Goal: Task Accomplishment & Management: Complete application form

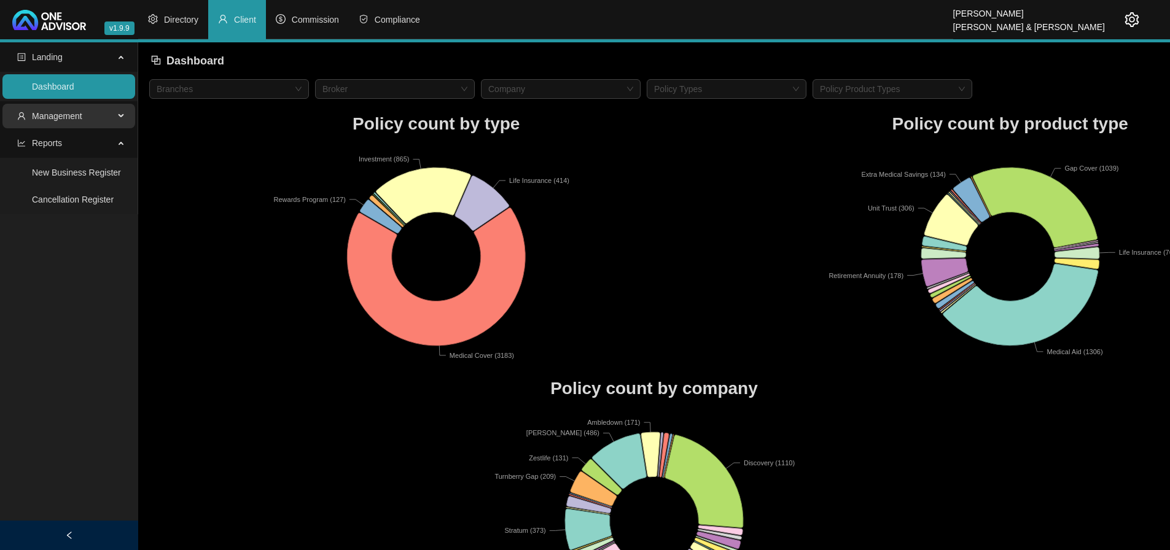
click at [104, 116] on span "Management" at bounding box center [65, 116] width 97 height 25
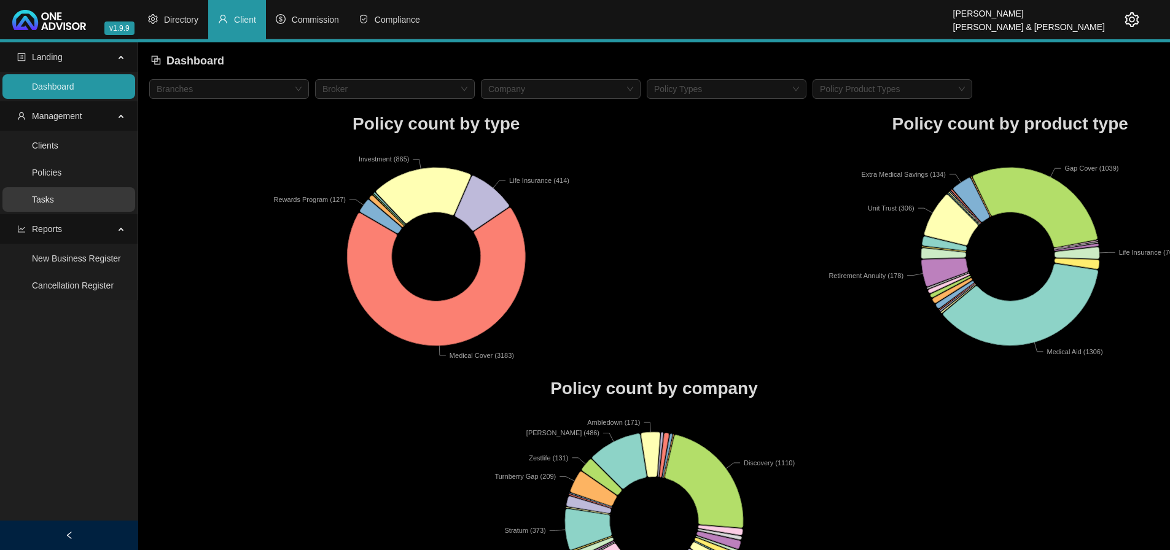
click at [54, 201] on link "Tasks" at bounding box center [43, 200] width 22 height 10
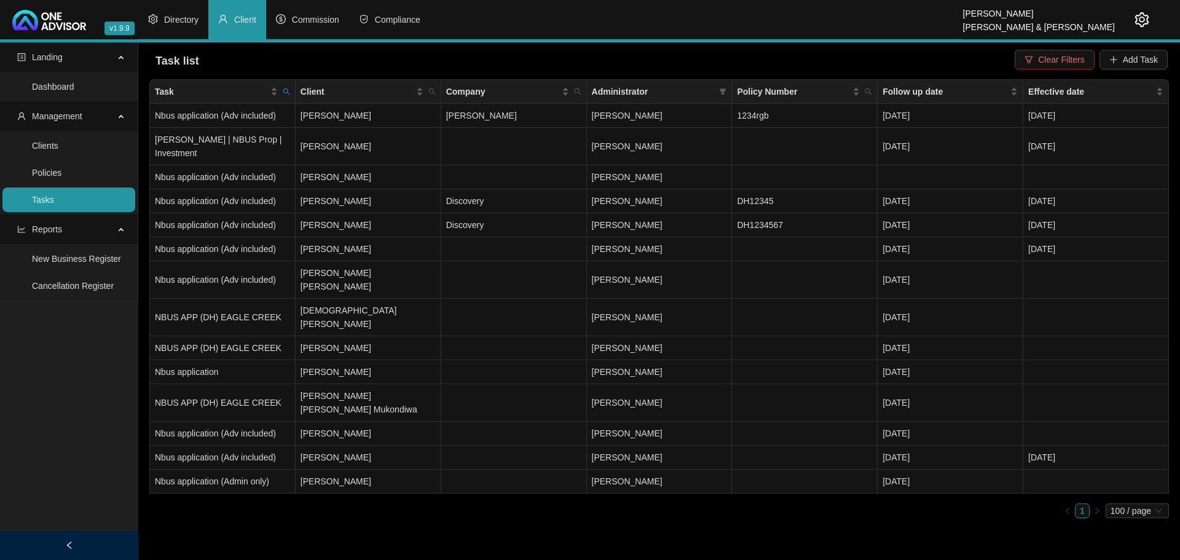
click at [1055, 58] on span "Clear Filters" at bounding box center [1061, 60] width 46 height 14
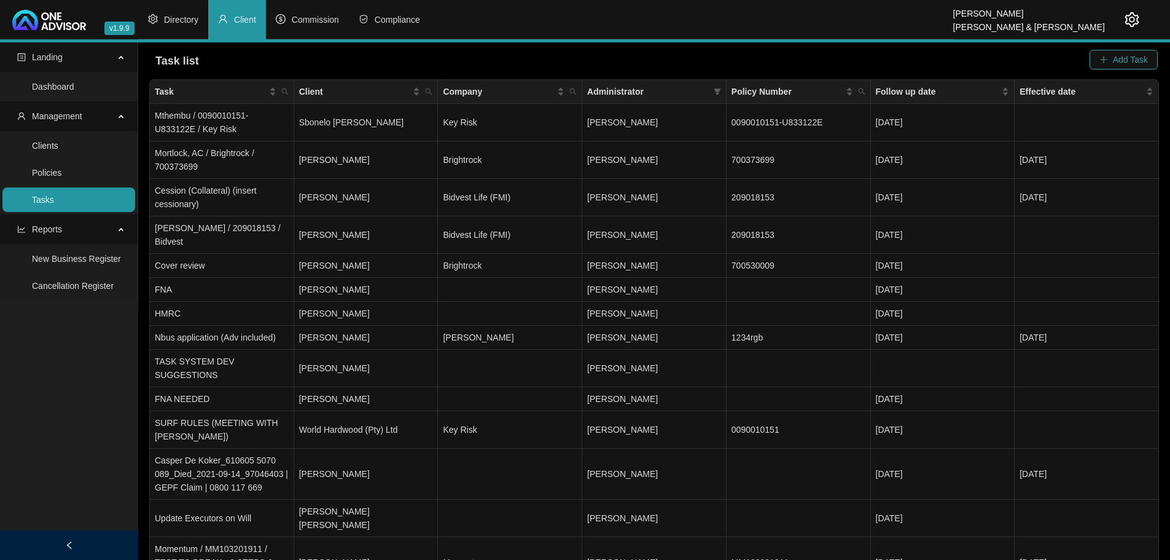
click at [1117, 58] on span "Add Task" at bounding box center [1130, 60] width 35 height 14
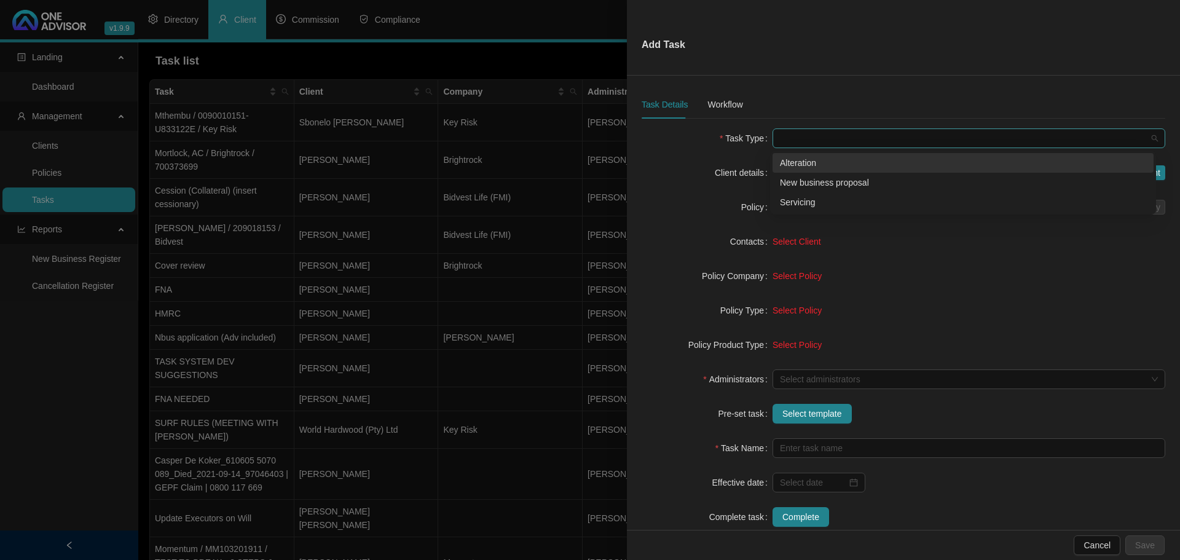
click at [809, 139] on span at bounding box center [969, 138] width 378 height 18
click at [809, 202] on div "Servicing" at bounding box center [963, 202] width 366 height 14
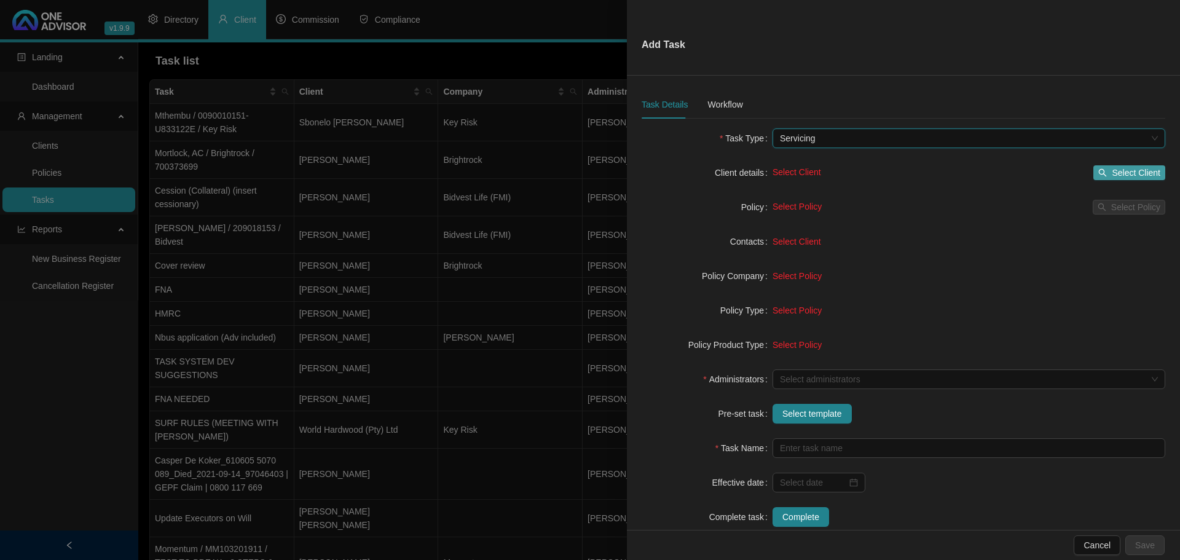
click at [1116, 170] on span "Select Client" at bounding box center [1135, 173] width 49 height 14
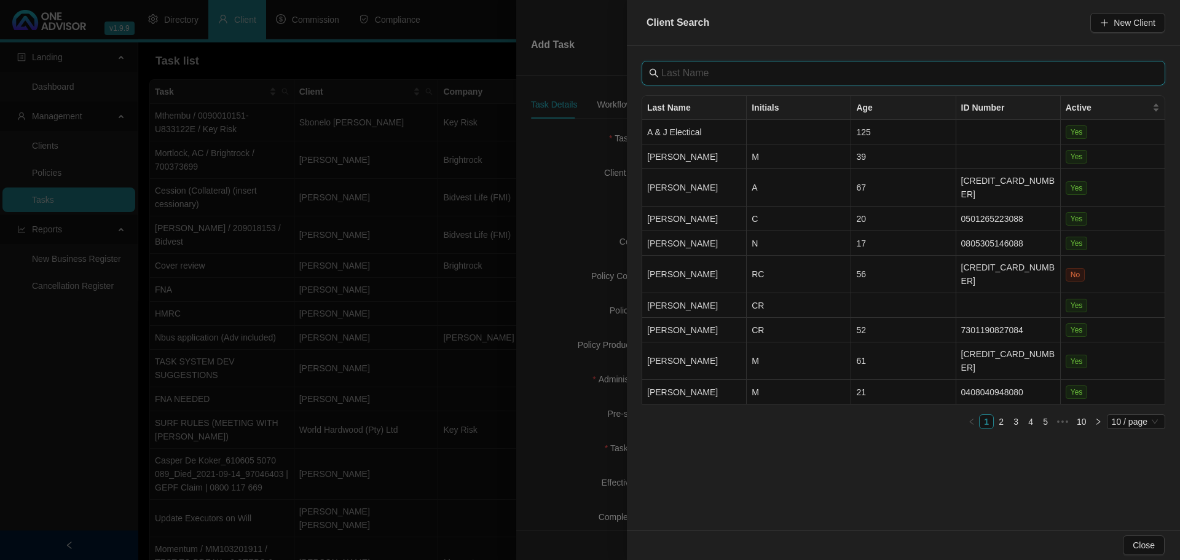
click at [708, 75] on input "text" at bounding box center [904, 73] width 487 height 15
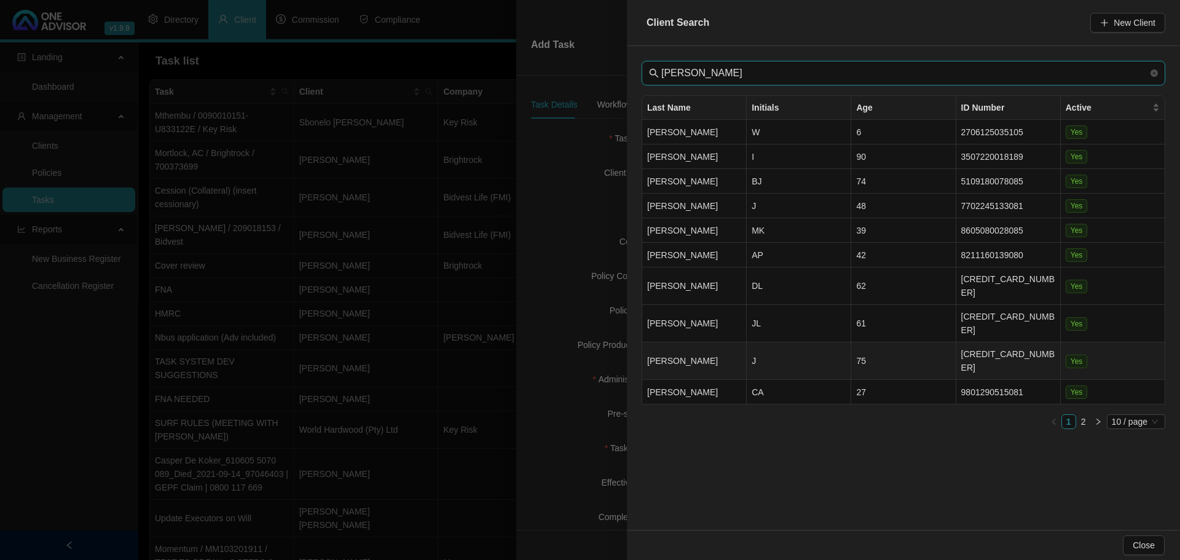
type input "[PERSON_NAME]"
click at [775, 342] on td "J" at bounding box center [798, 360] width 104 height 37
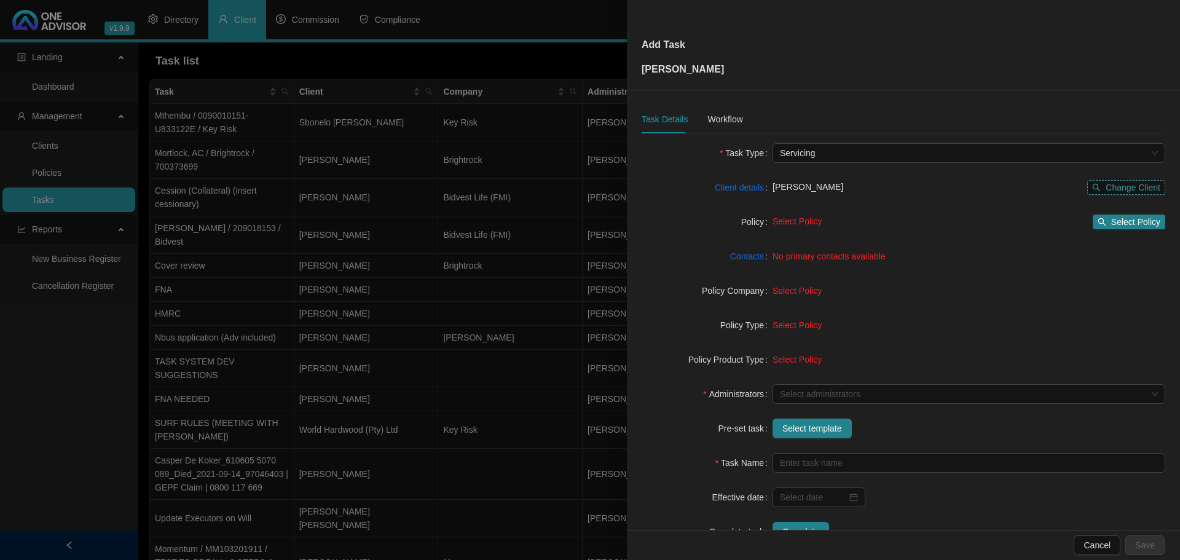
click at [1130, 187] on span "Change Client" at bounding box center [1132, 188] width 55 height 14
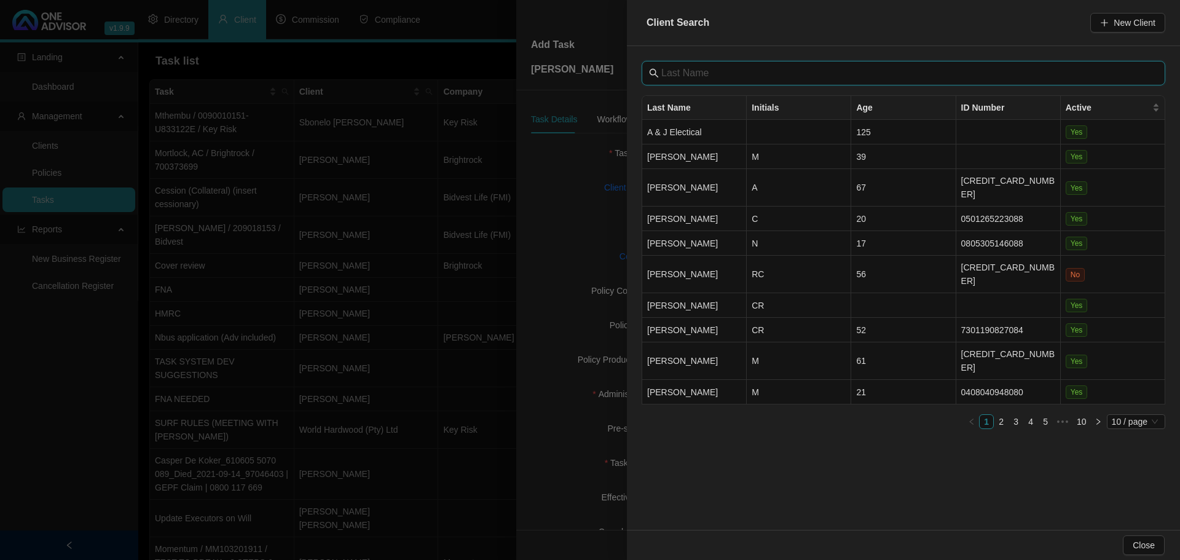
click at [708, 66] on input "text" at bounding box center [904, 73] width 487 height 15
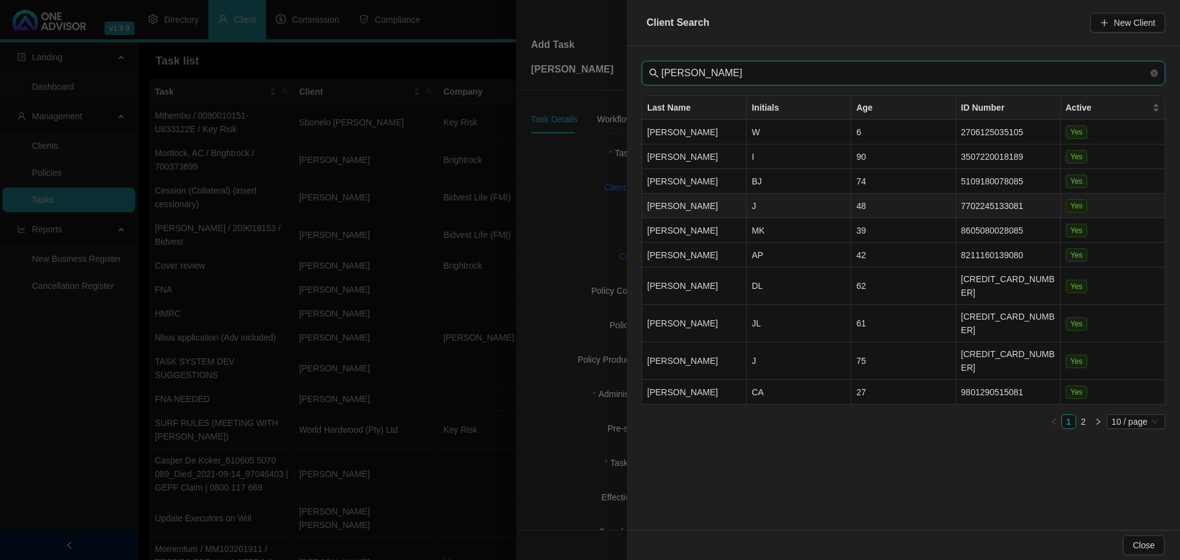
type input "[PERSON_NAME]"
click at [873, 205] on td "48" at bounding box center [903, 206] width 104 height 25
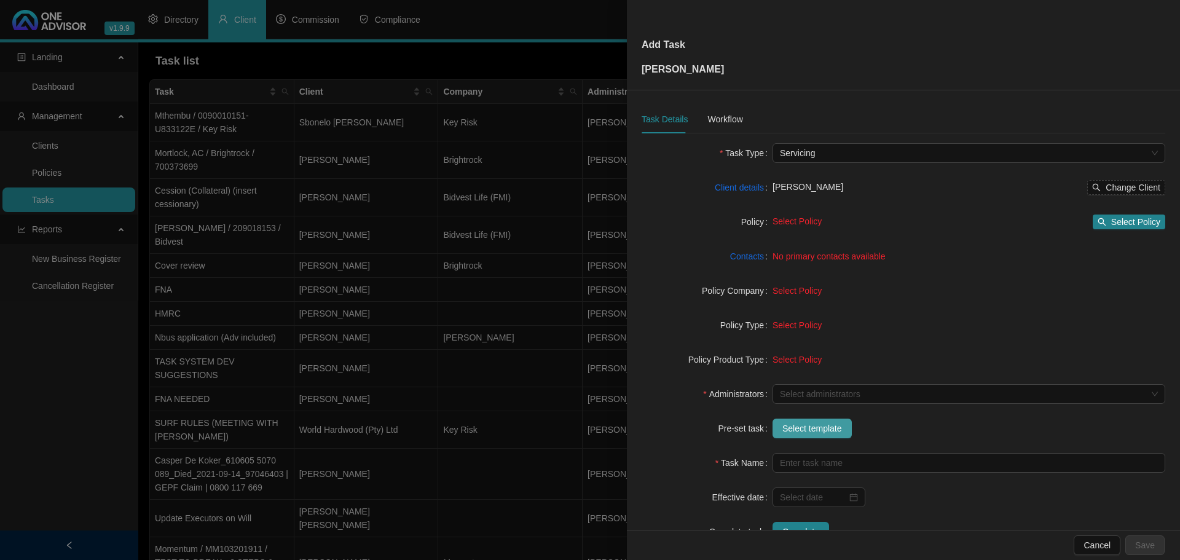
click at [815, 423] on span "Select template" at bounding box center [812, 428] width 60 height 14
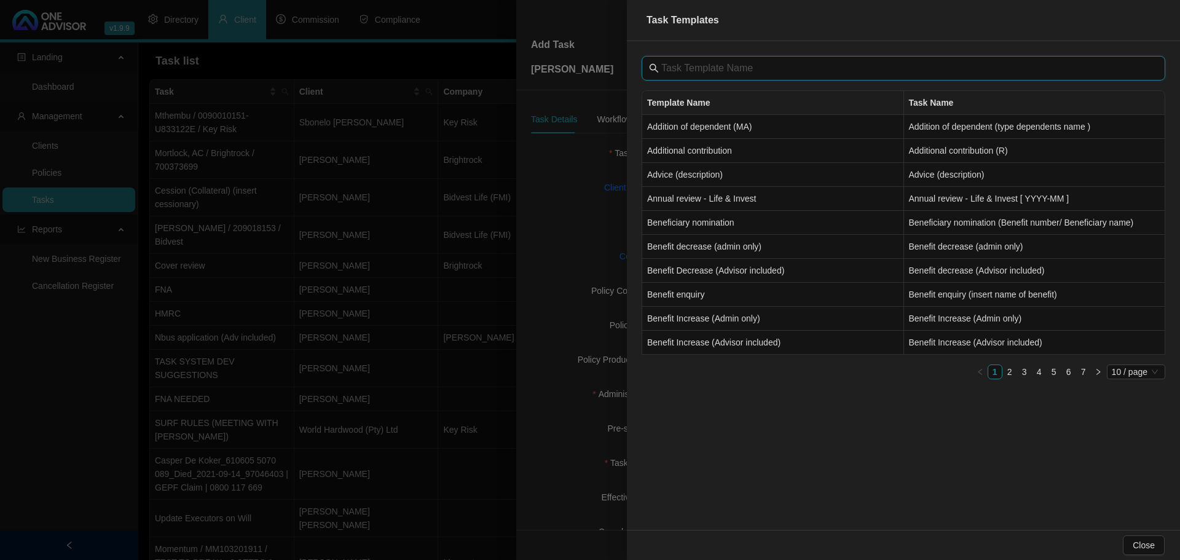
click at [700, 69] on input "text" at bounding box center [904, 68] width 487 height 15
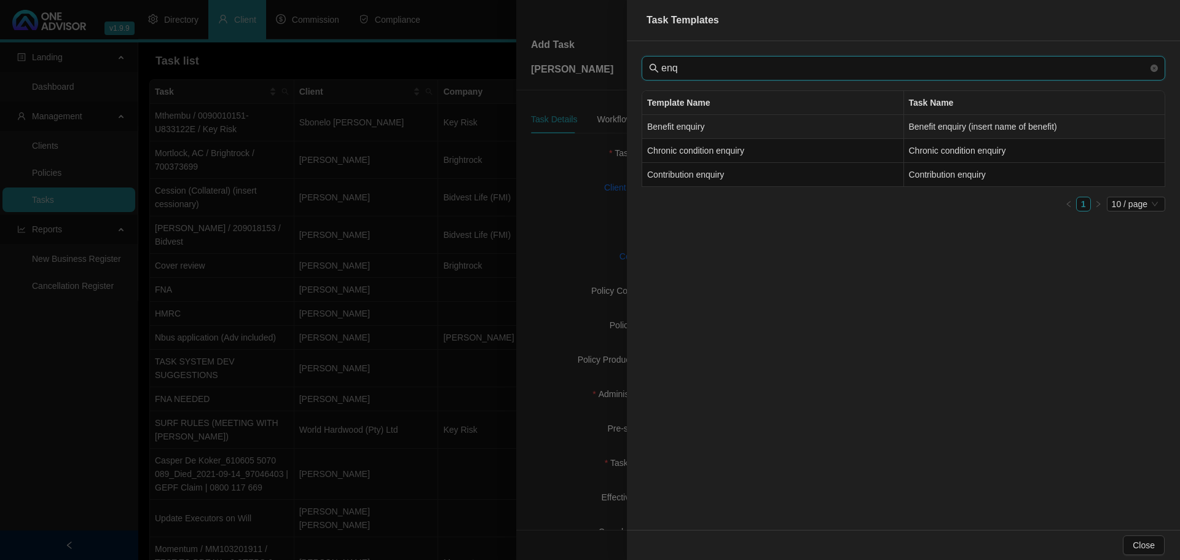
type input "enq"
click at [805, 128] on td "Benefit enquiry" at bounding box center [773, 127] width 262 height 24
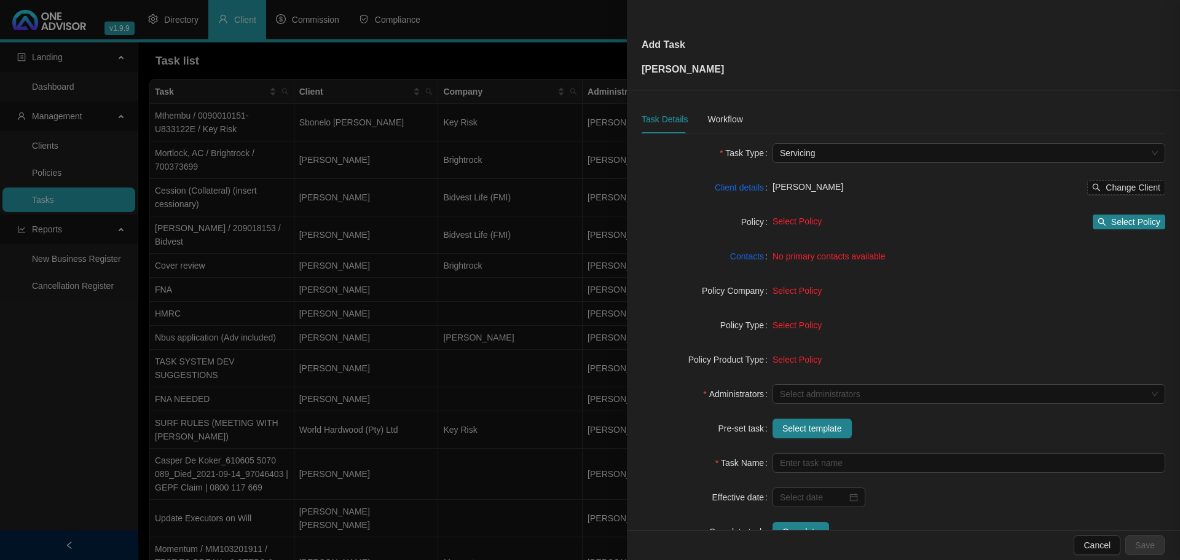
type input "Benefit enquiry (insert name of benefit)"
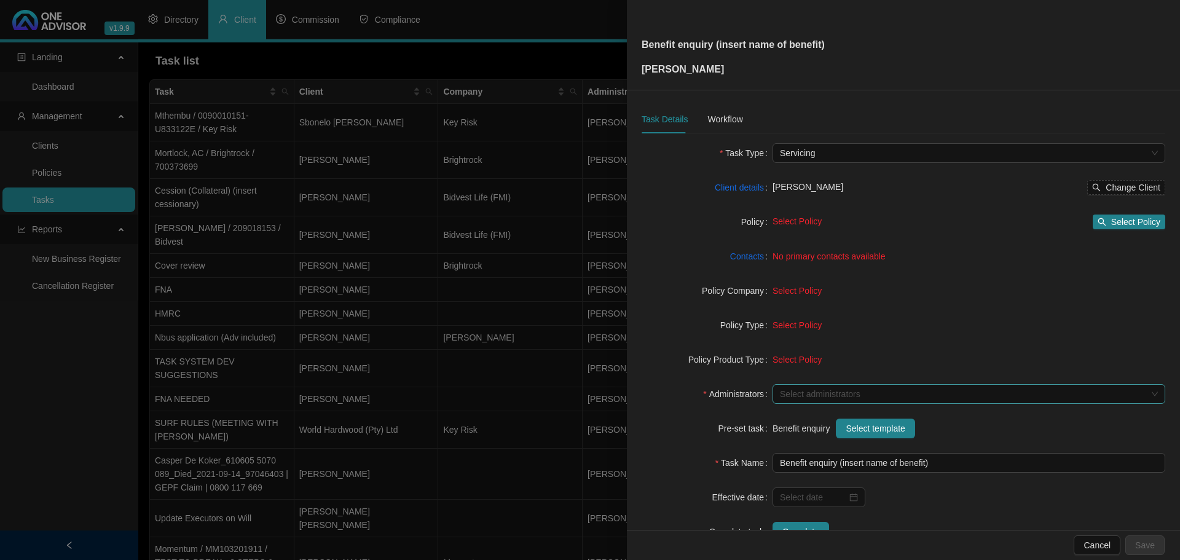
click at [820, 396] on div at bounding box center [962, 394] width 375 height 9
type input "m"
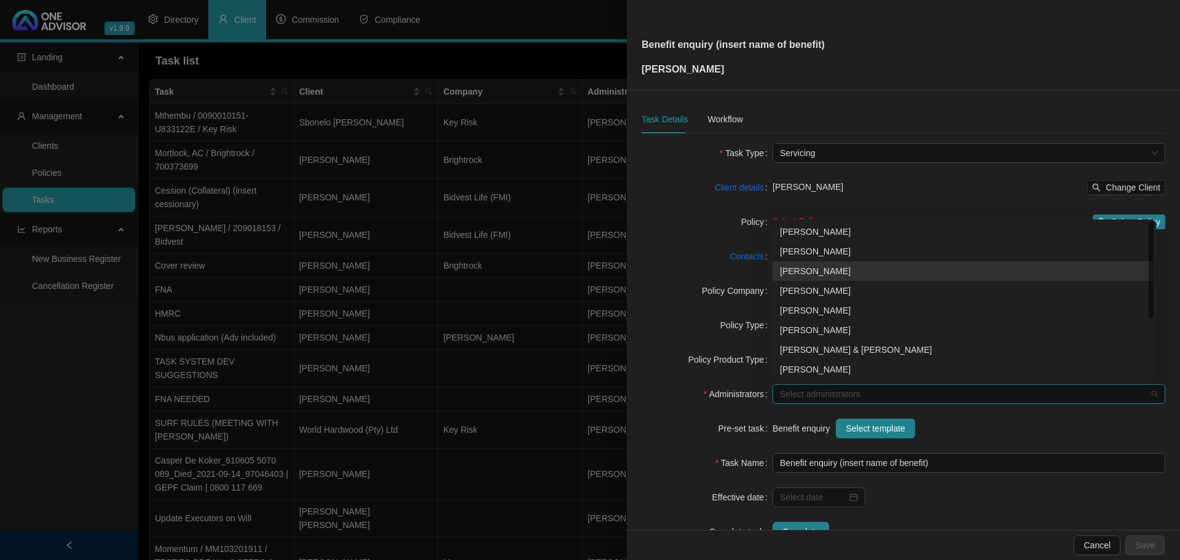
click at [810, 273] on div "[PERSON_NAME]" at bounding box center [963, 271] width 366 height 14
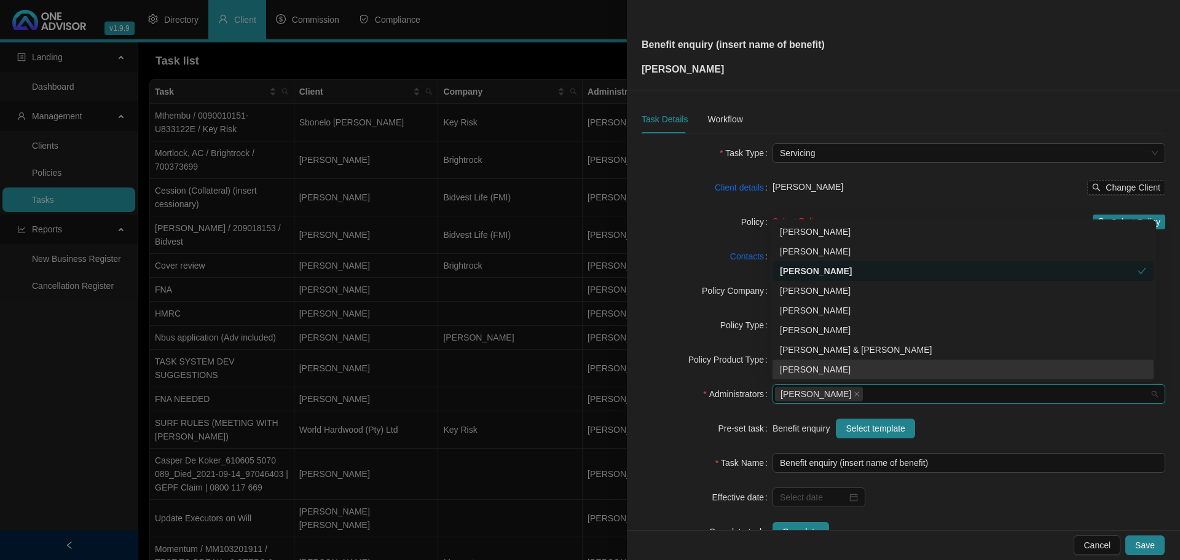
scroll to position [41, 0]
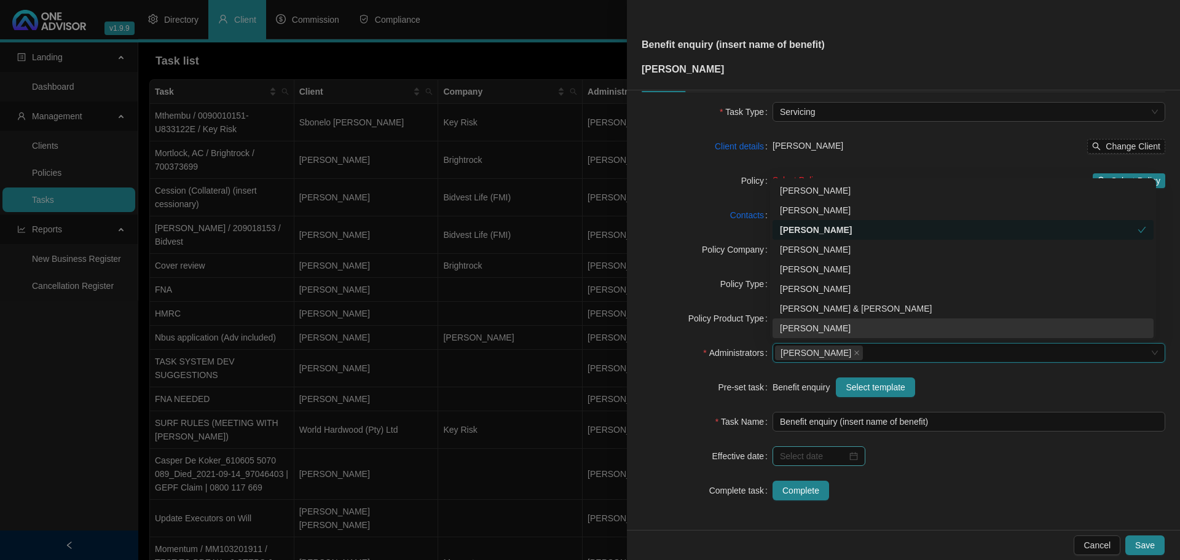
click at [850, 458] on div at bounding box center [819, 456] width 78 height 14
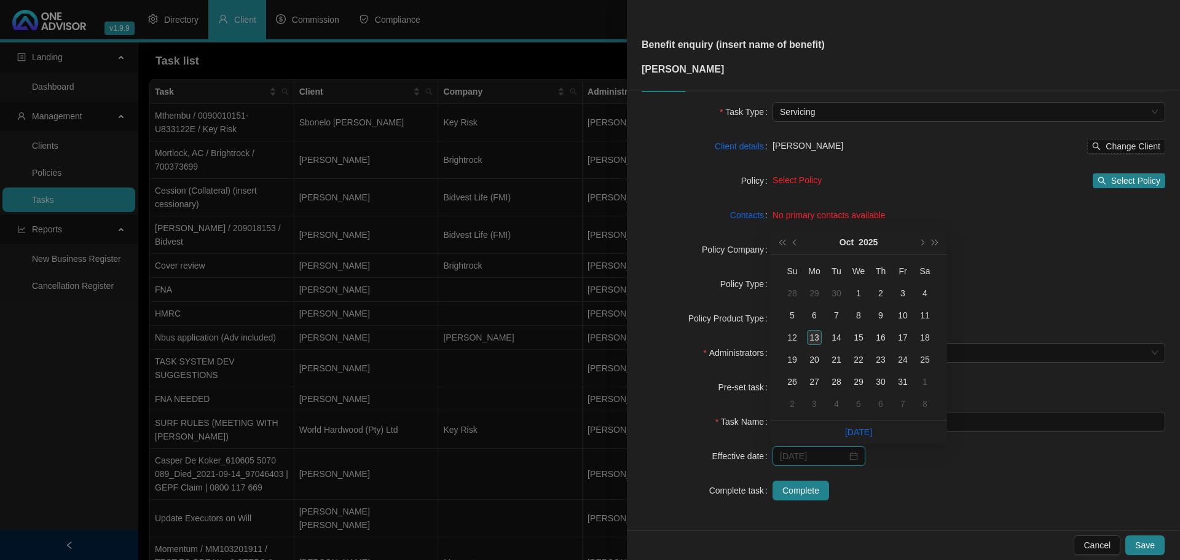
type input "[DATE]"
click at [814, 338] on div "13" at bounding box center [814, 337] width 15 height 15
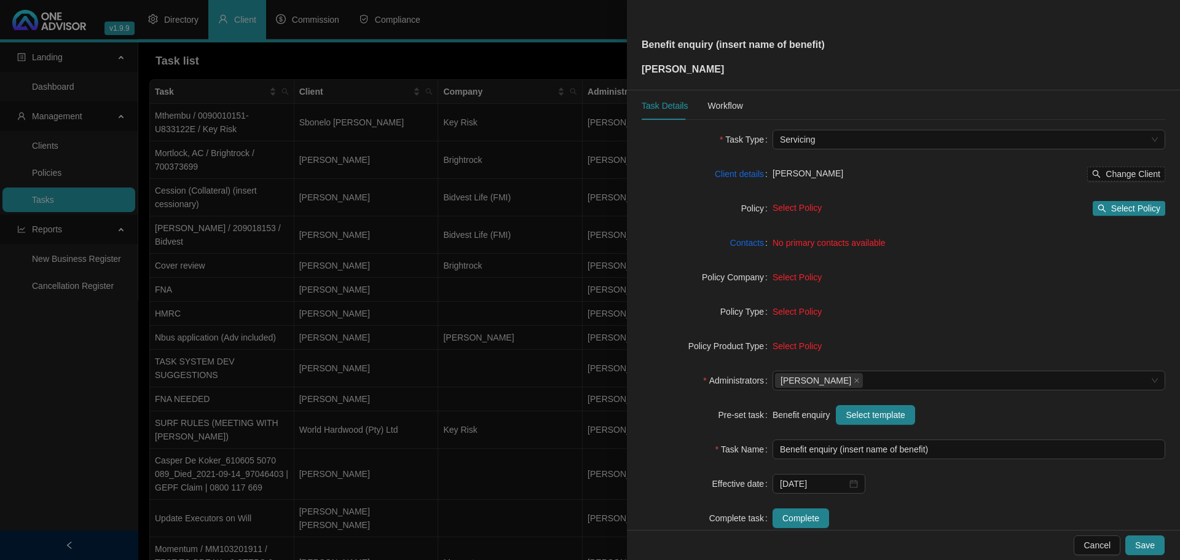
scroll to position [0, 0]
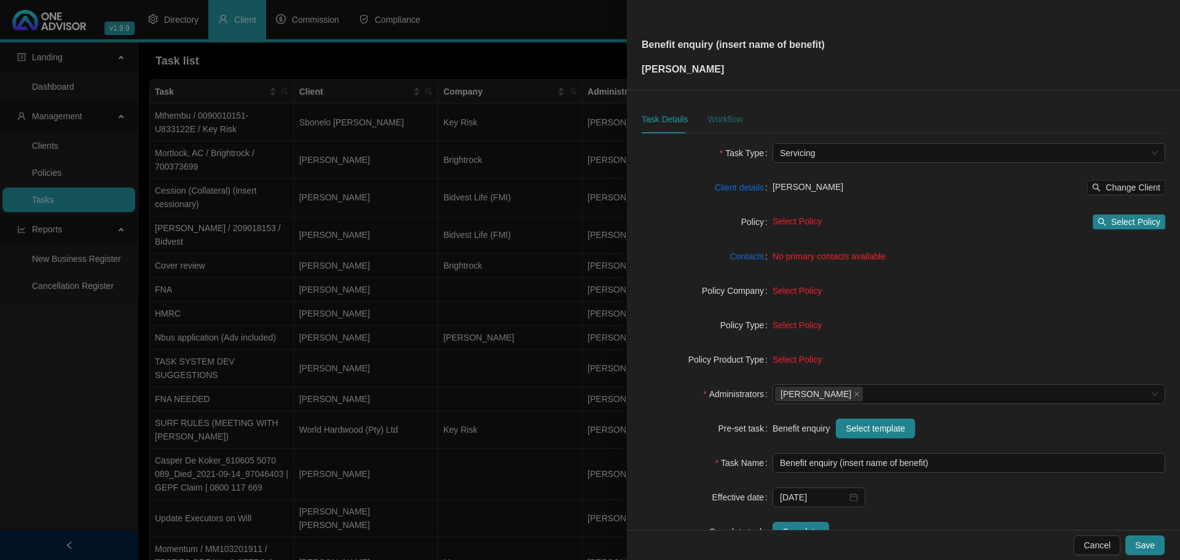
click at [732, 117] on div "Workflow" at bounding box center [724, 119] width 35 height 14
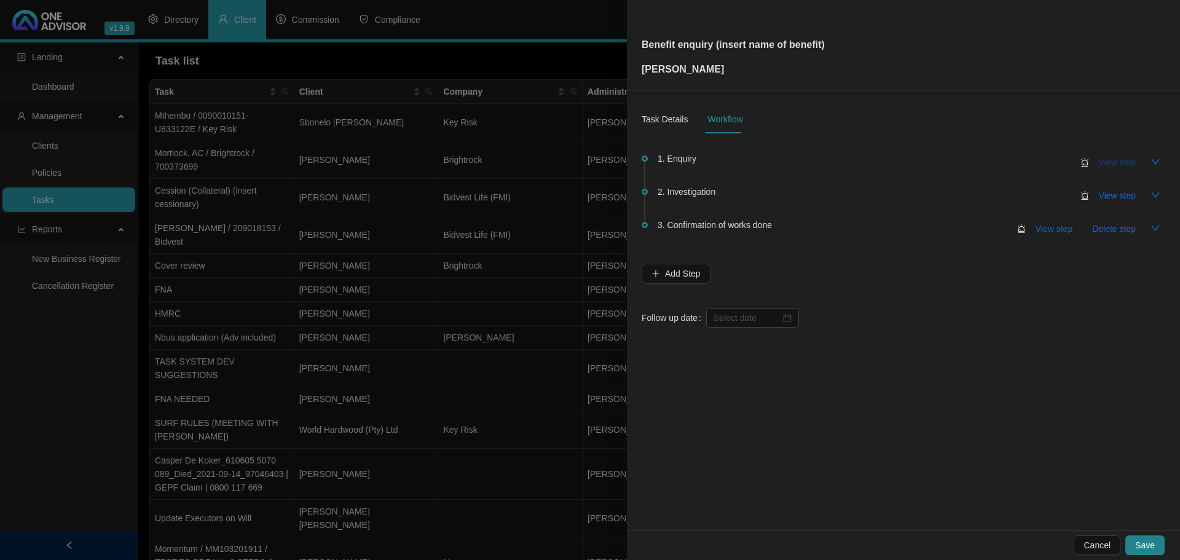
click at [1126, 162] on span "View step" at bounding box center [1116, 162] width 37 height 14
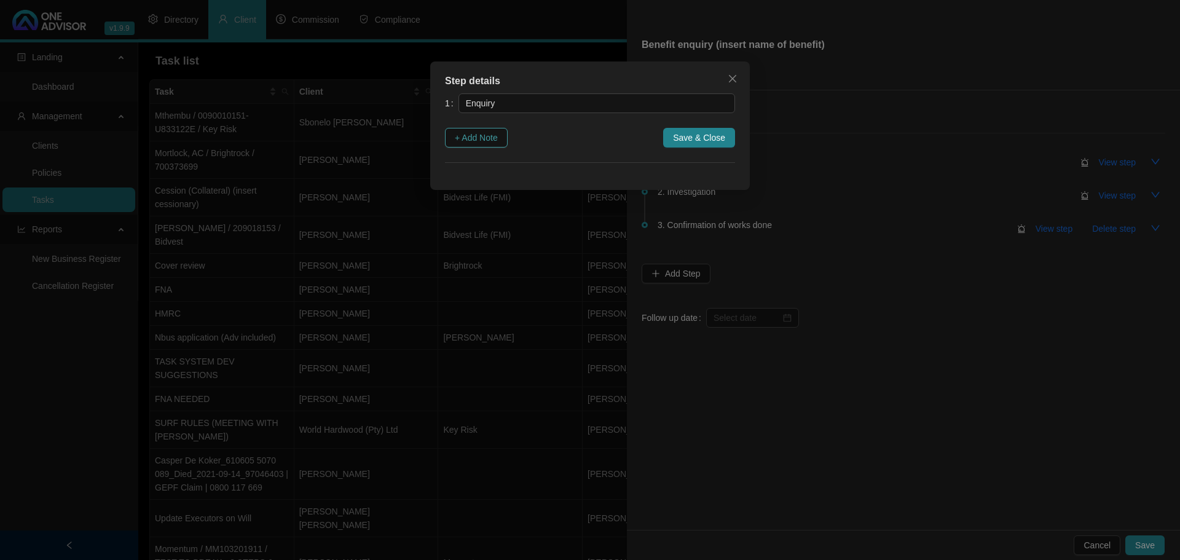
click at [480, 136] on span "+ Add Note" at bounding box center [476, 138] width 43 height 14
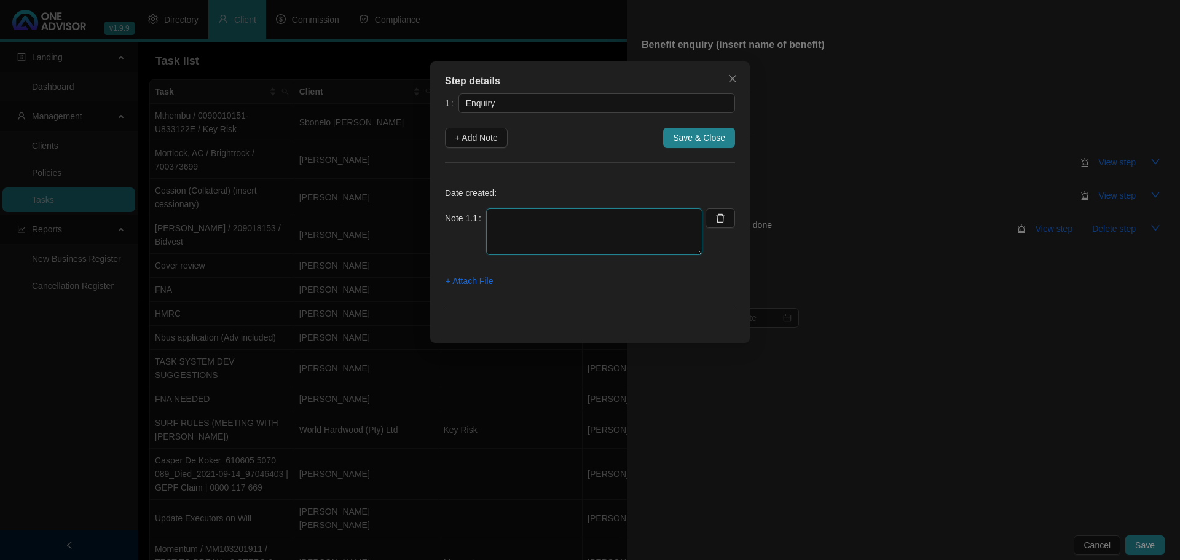
click at [516, 225] on textarea at bounding box center [594, 231] width 216 height 47
type textarea "WhatsApp re crypto for the 2nd time."
click at [641, 295] on div "Date created: Note 1.1 WhatsApp re crypto for the 2nd time. + Attach File" at bounding box center [590, 249] width 290 height 143
click at [480, 281] on span "+ Attach File" at bounding box center [468, 281] width 47 height 14
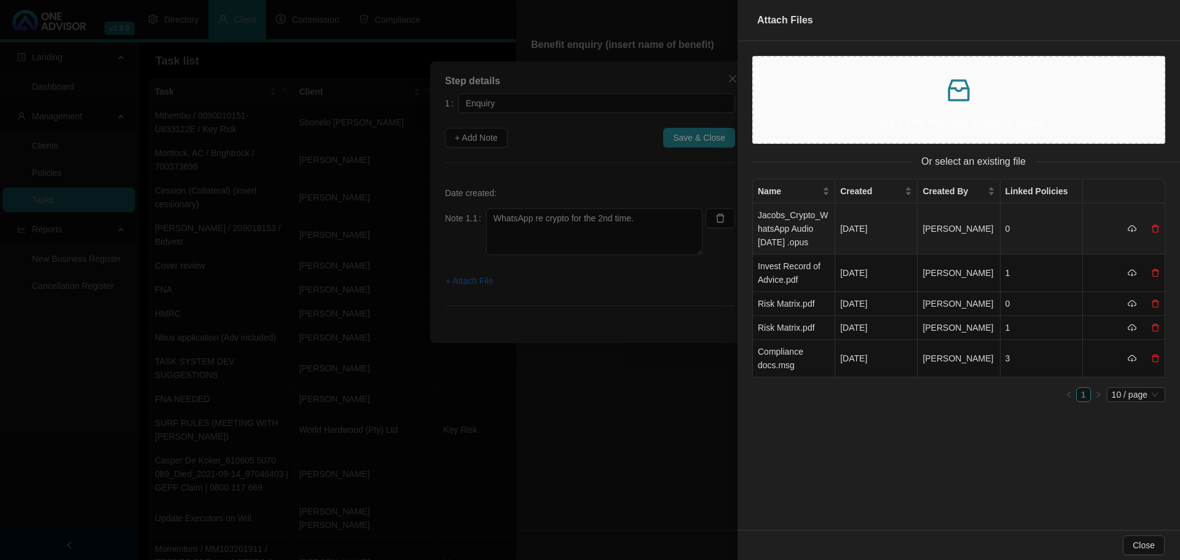
click at [799, 228] on td "Jacobs_Crypto_WhatsApp Audio [DATE] .opus" at bounding box center [794, 228] width 82 height 51
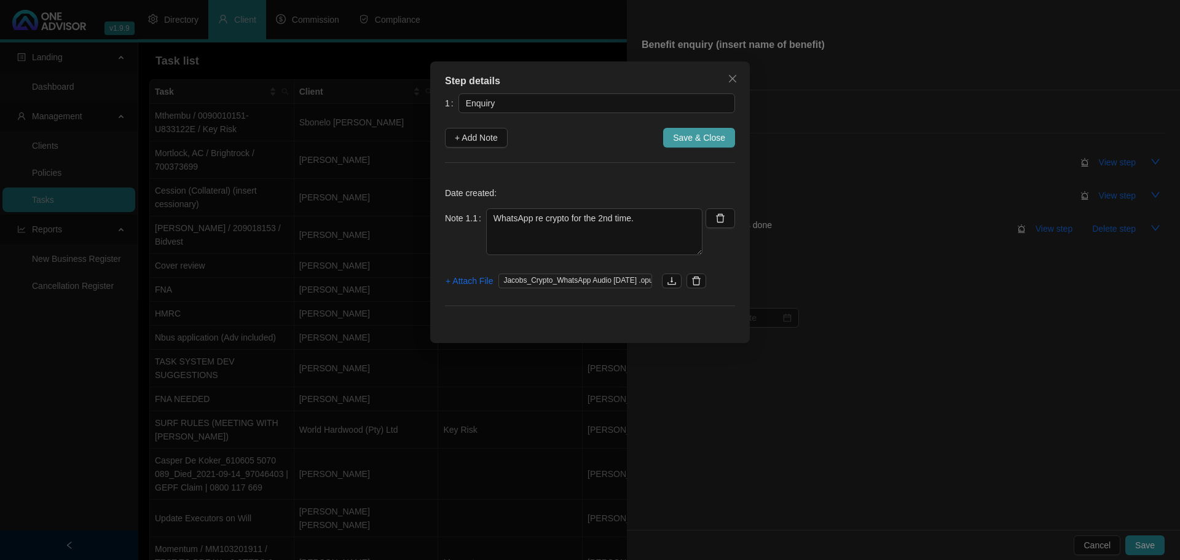
click at [697, 138] on span "Save & Close" at bounding box center [699, 138] width 52 height 14
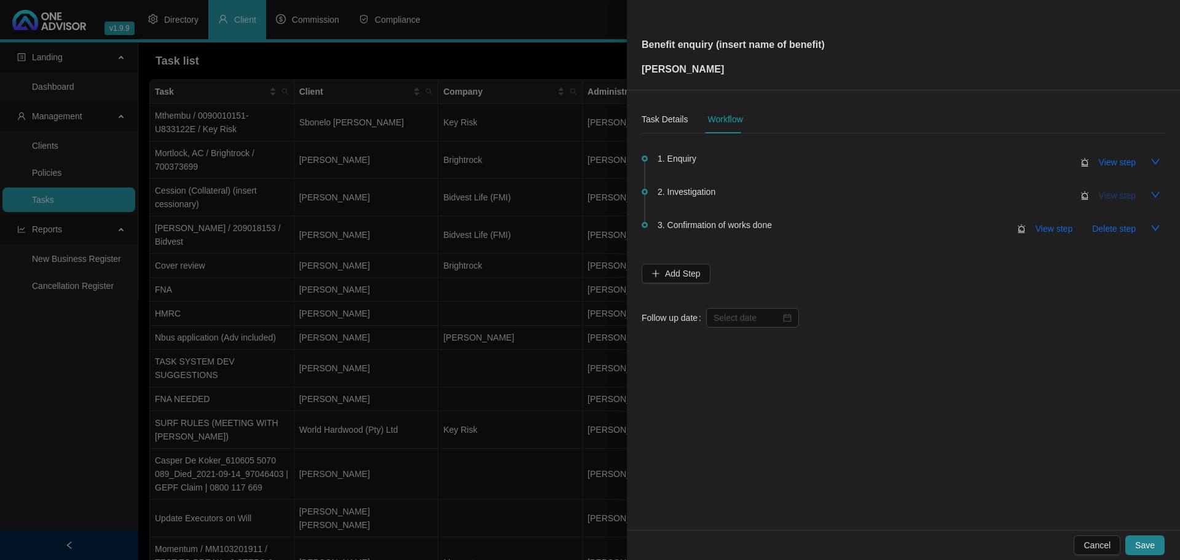
click at [1113, 195] on span "View step" at bounding box center [1116, 196] width 37 height 14
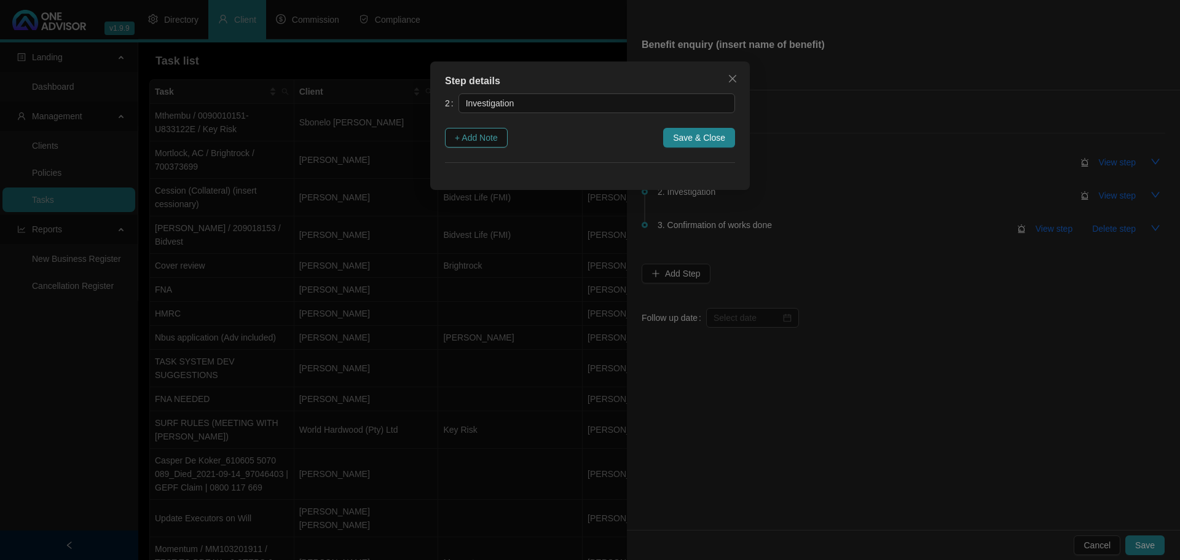
click at [484, 139] on span "+ Add Note" at bounding box center [476, 138] width 43 height 14
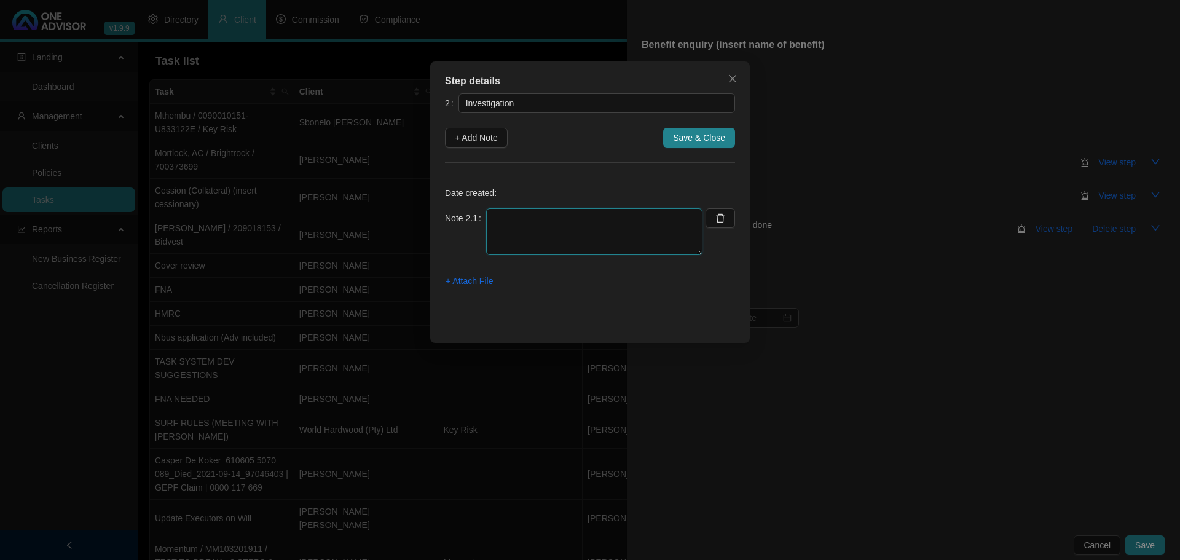
click at [512, 221] on textarea at bounding box center [594, 231] width 216 height 47
type textarea "None - reg 28 is clear and this was explained to him"
click at [701, 132] on span "Save & Close" at bounding box center [699, 138] width 52 height 14
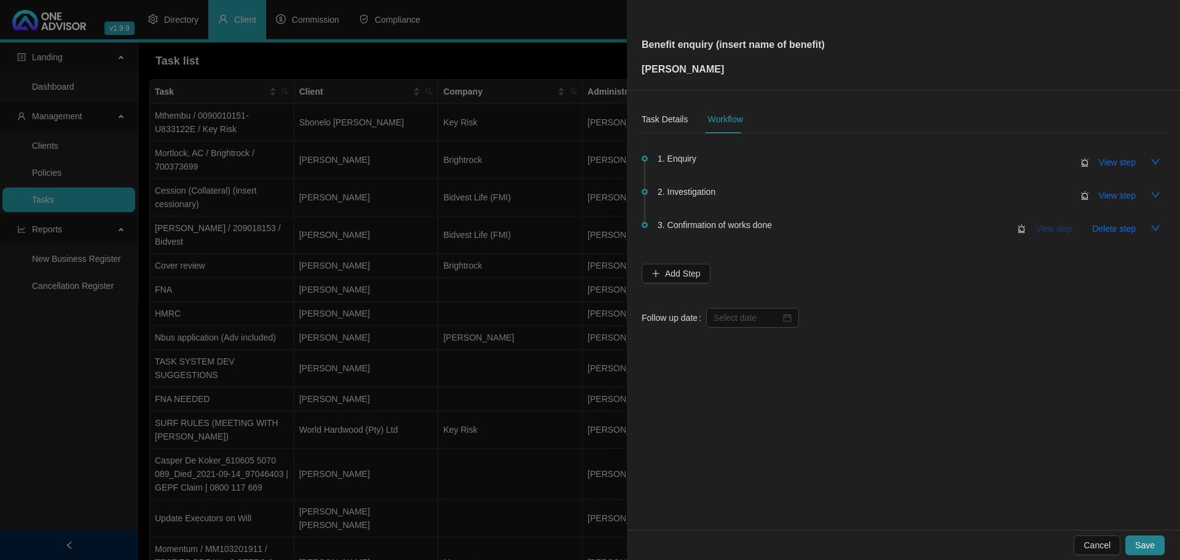
click at [1046, 228] on span "View step" at bounding box center [1053, 229] width 37 height 14
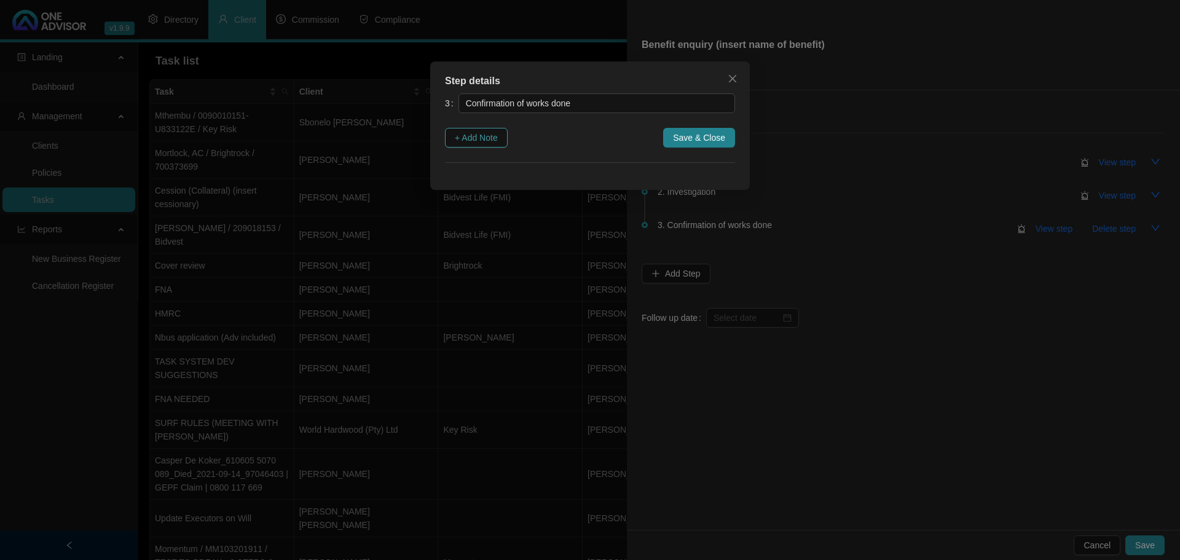
click at [469, 136] on span "+ Add Note" at bounding box center [476, 138] width 43 height 14
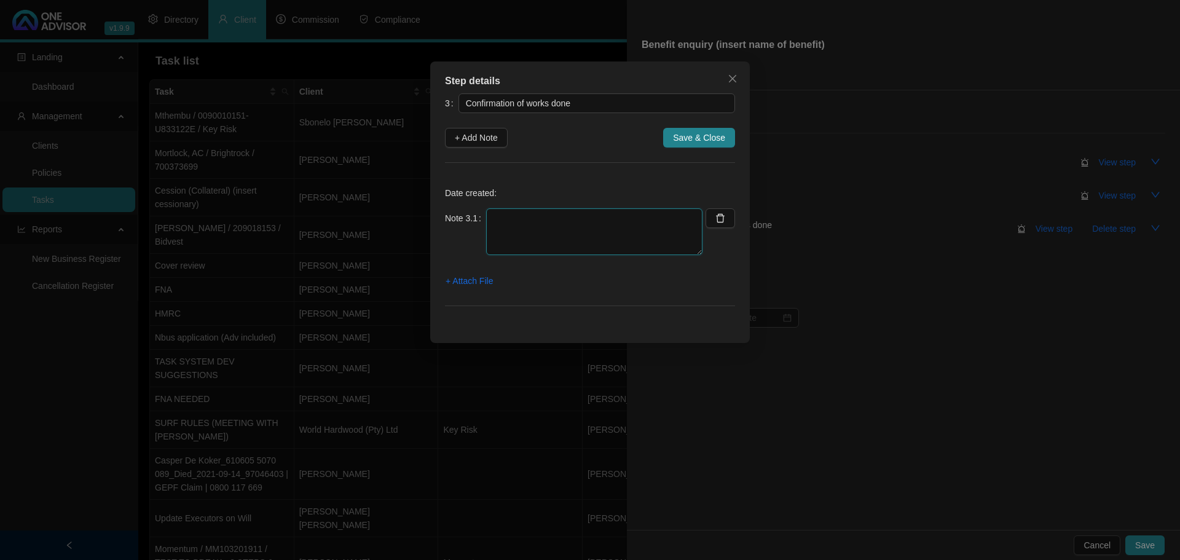
click at [504, 218] on textarea at bounding box center [594, 231] width 216 height 47
paste textarea "[7513-39-61 49:35 LO] Ipsu Dolorsi: Ametco, adi elitseddo ei Temporin utl Etdol…"
click at [542, 232] on textarea at bounding box center [594, 231] width 216 height 47
type textarea "lorem ips'd sit ame cons adipi - elits doei te inci ut lab. [0516-27-89 82:93 E…"
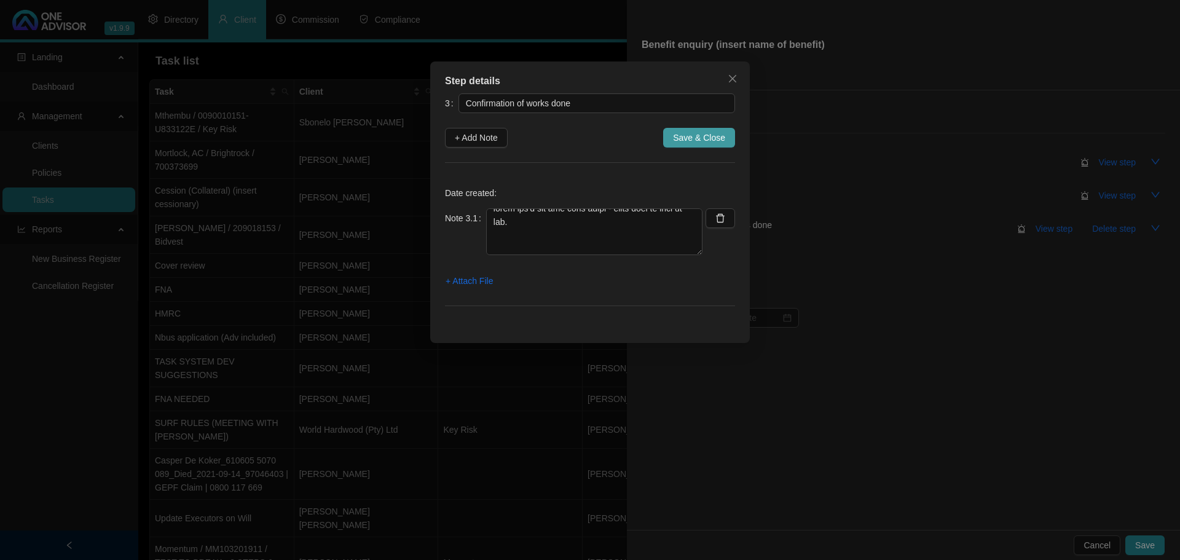
click at [710, 134] on span "Save & Close" at bounding box center [699, 138] width 52 height 14
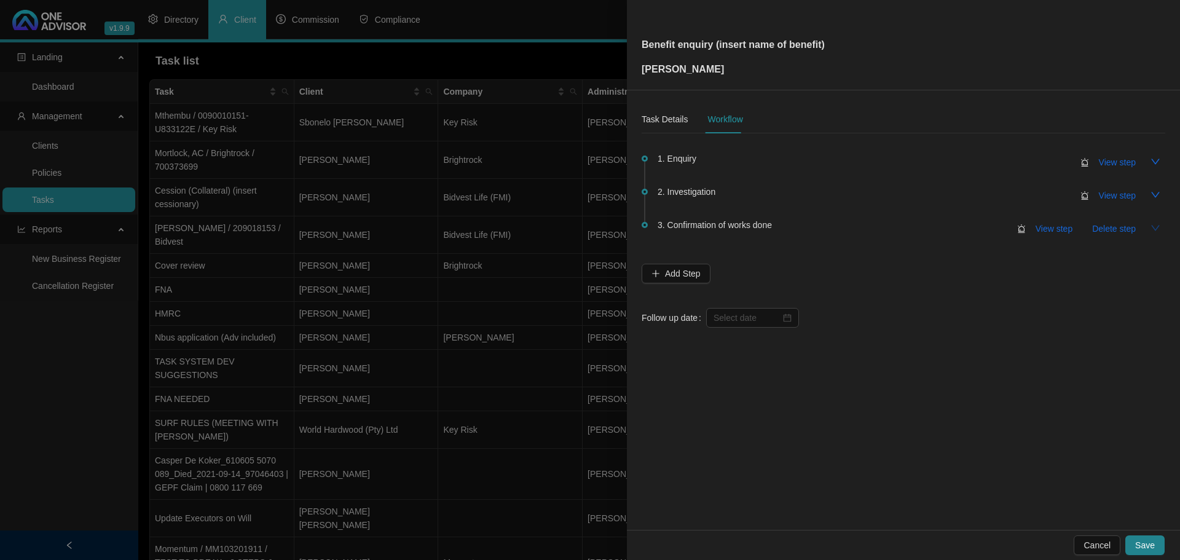
click at [1156, 227] on icon "down" at bounding box center [1155, 228] width 10 height 10
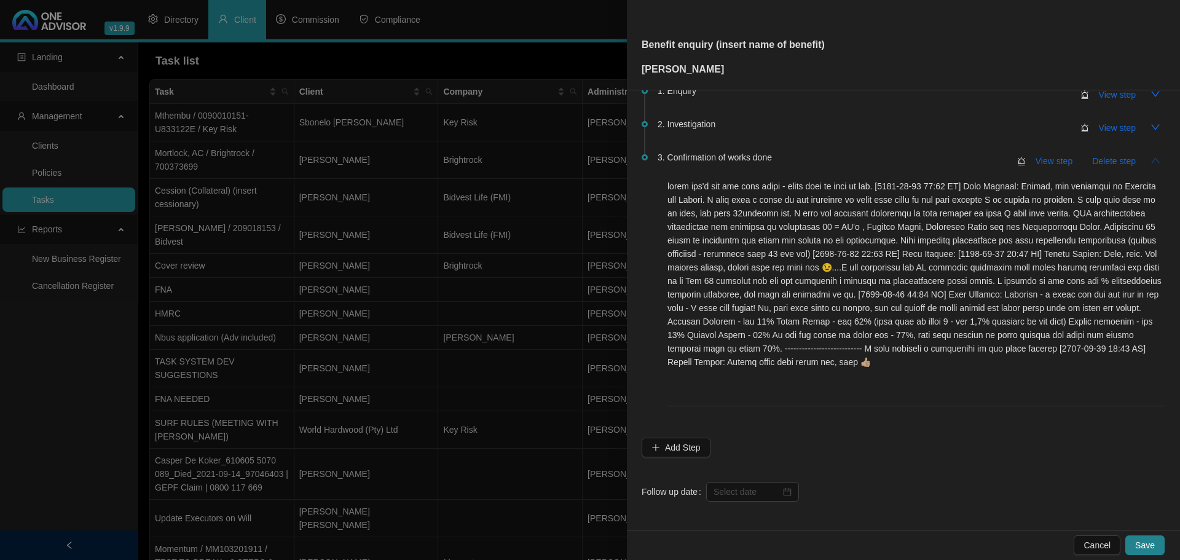
scroll to position [69, 0]
click at [785, 487] on div at bounding box center [752, 491] width 78 height 14
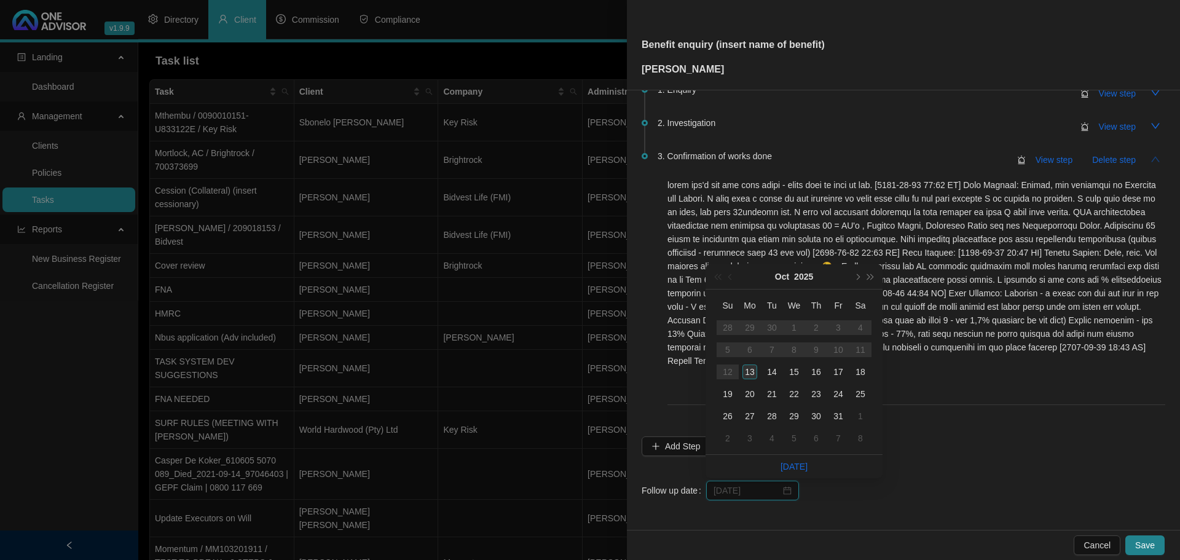
type input "[DATE]"
click at [749, 367] on div "13" at bounding box center [749, 371] width 15 height 15
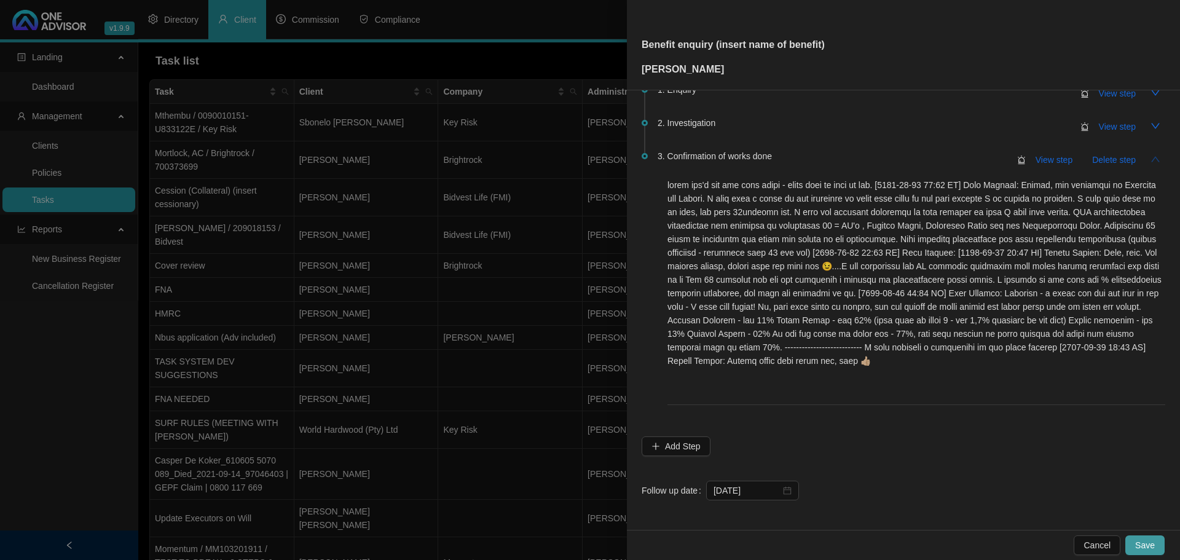
click at [1144, 541] on span "Save" at bounding box center [1145, 545] width 20 height 14
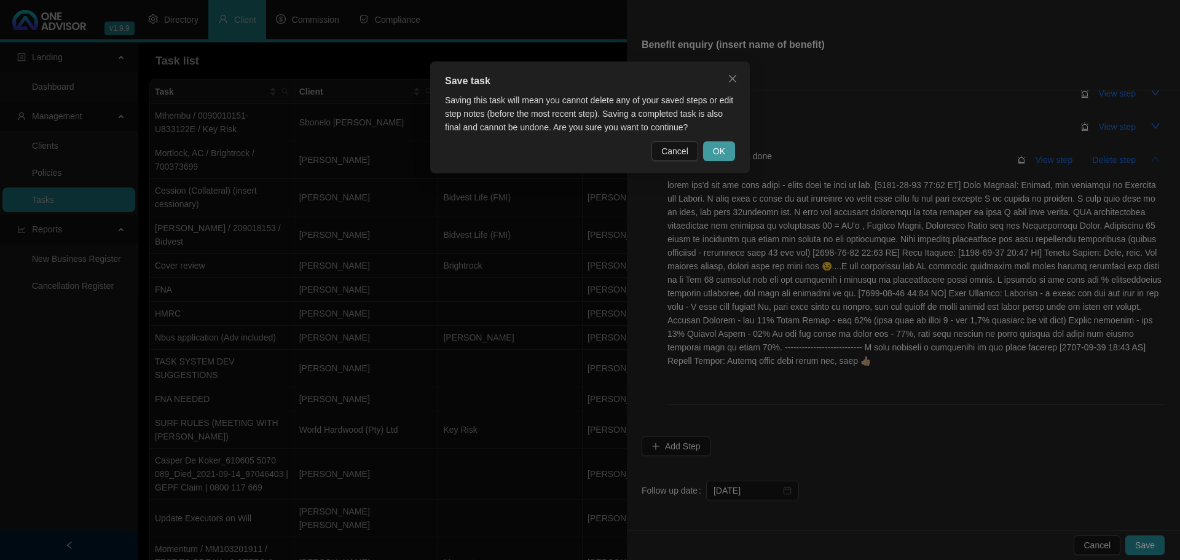
click at [726, 148] on button "OK" at bounding box center [719, 151] width 32 height 20
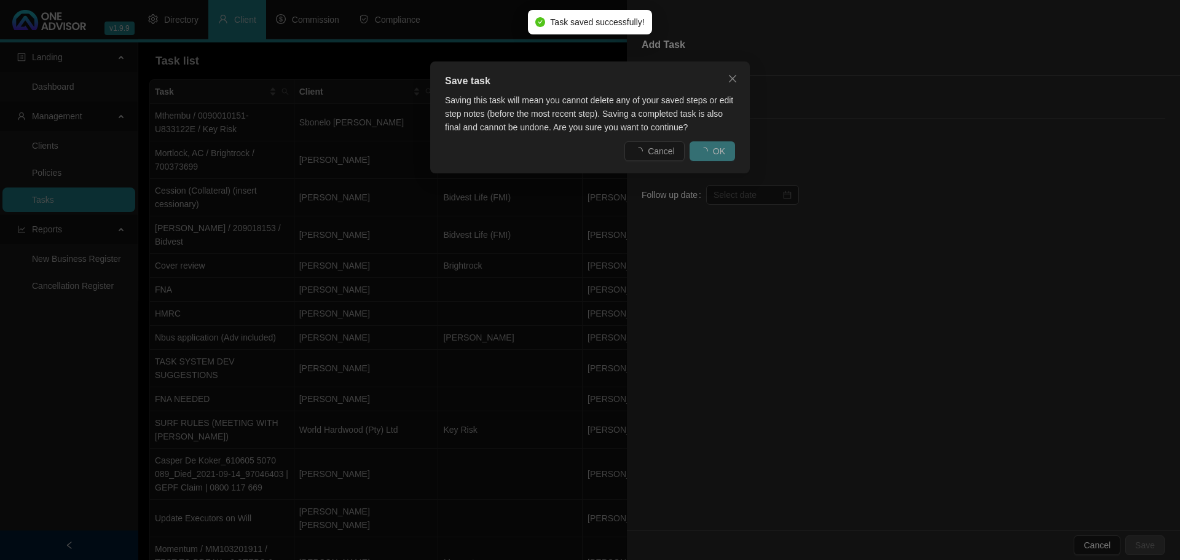
scroll to position [0, 0]
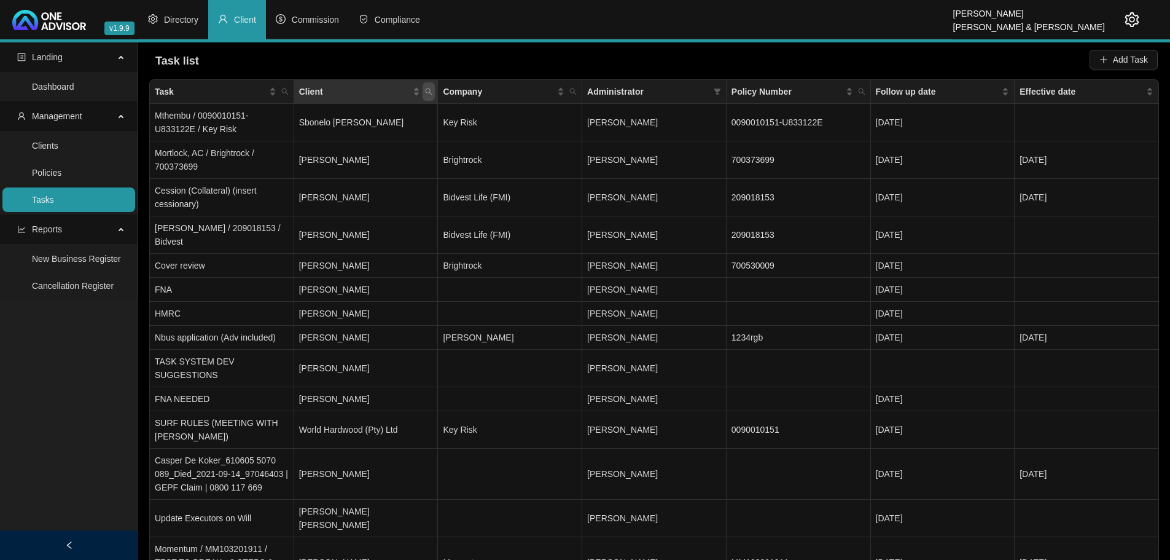
click at [429, 90] on icon "search" at bounding box center [428, 91] width 7 height 7
type input "[PERSON_NAME]"
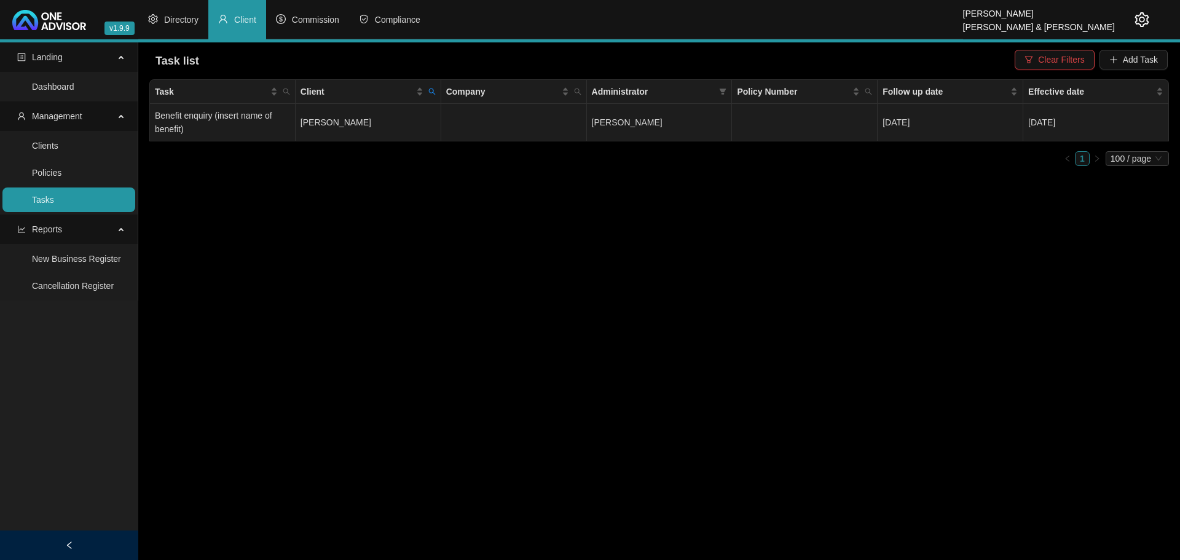
click at [705, 119] on td "[PERSON_NAME]" at bounding box center [660, 122] width 146 height 37
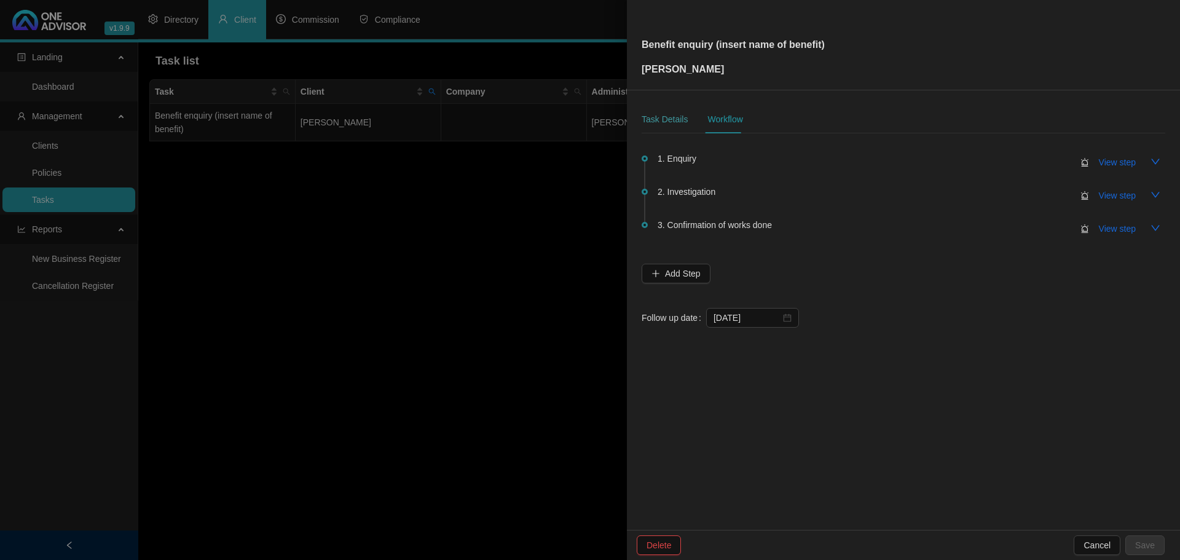
click at [668, 112] on div "Task Details" at bounding box center [664, 119] width 46 height 28
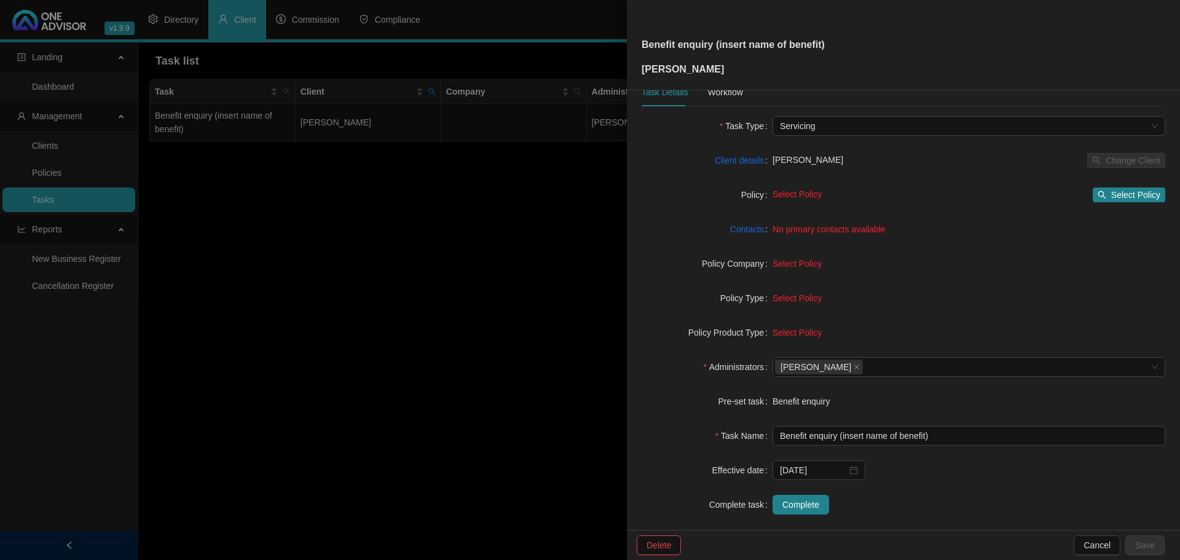
scroll to position [41, 0]
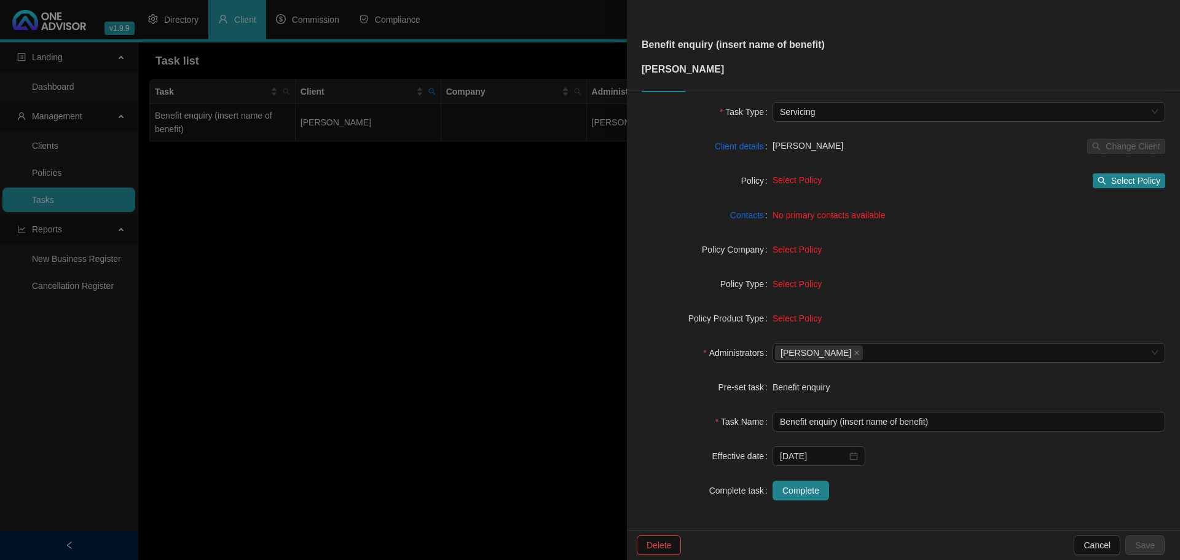
click at [787, 316] on span "Select Policy" at bounding box center [796, 318] width 49 height 10
click at [803, 487] on span "Complete" at bounding box center [800, 491] width 37 height 14
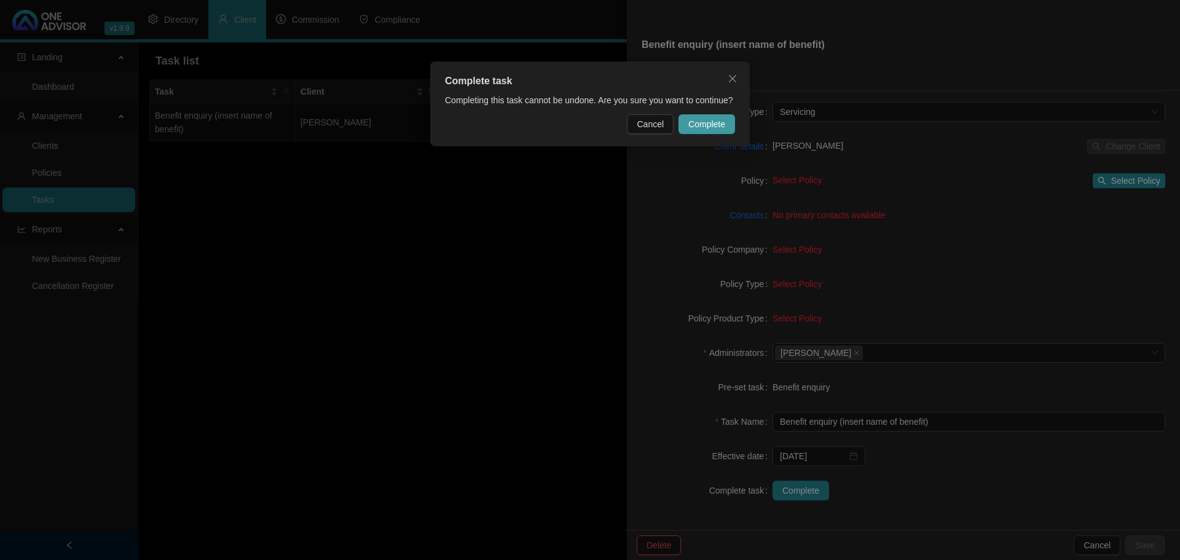
click at [711, 120] on span "Complete" at bounding box center [706, 124] width 37 height 14
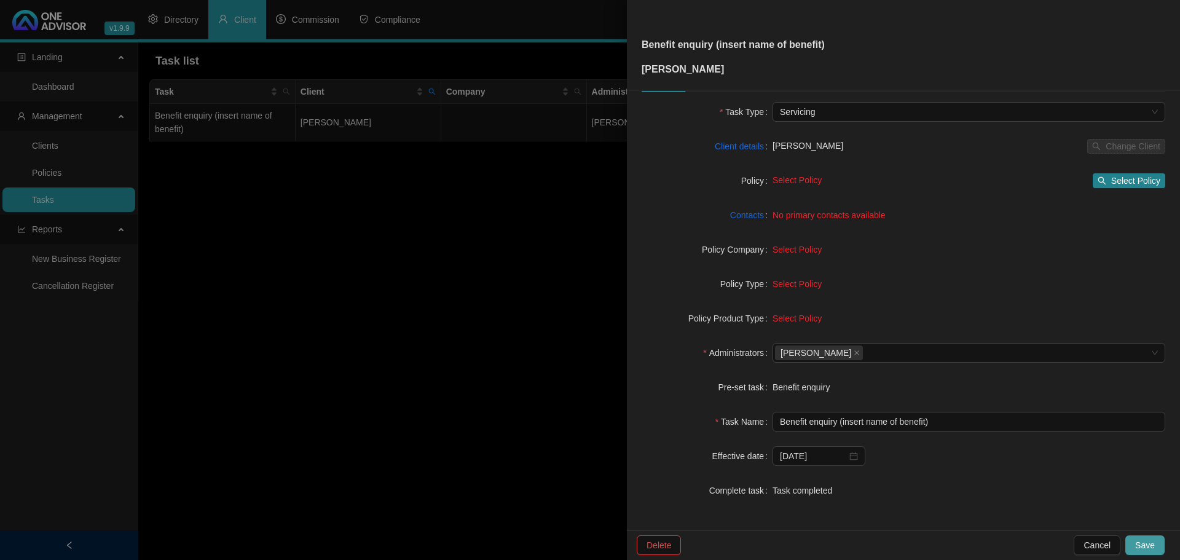
click at [1138, 539] on span "Save" at bounding box center [1145, 545] width 20 height 14
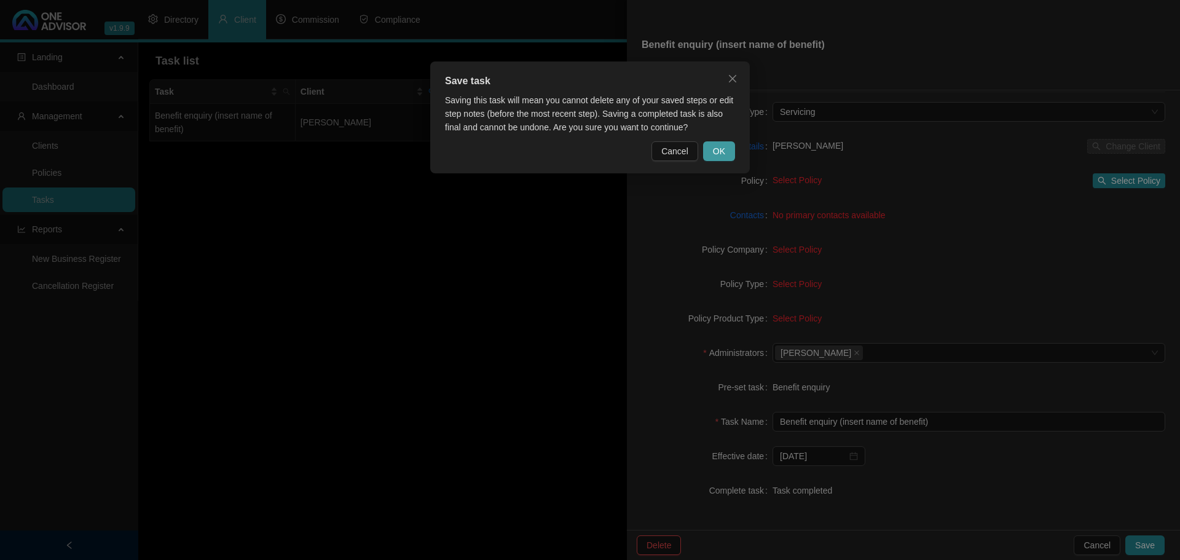
click at [716, 146] on span "OK" at bounding box center [719, 151] width 12 height 14
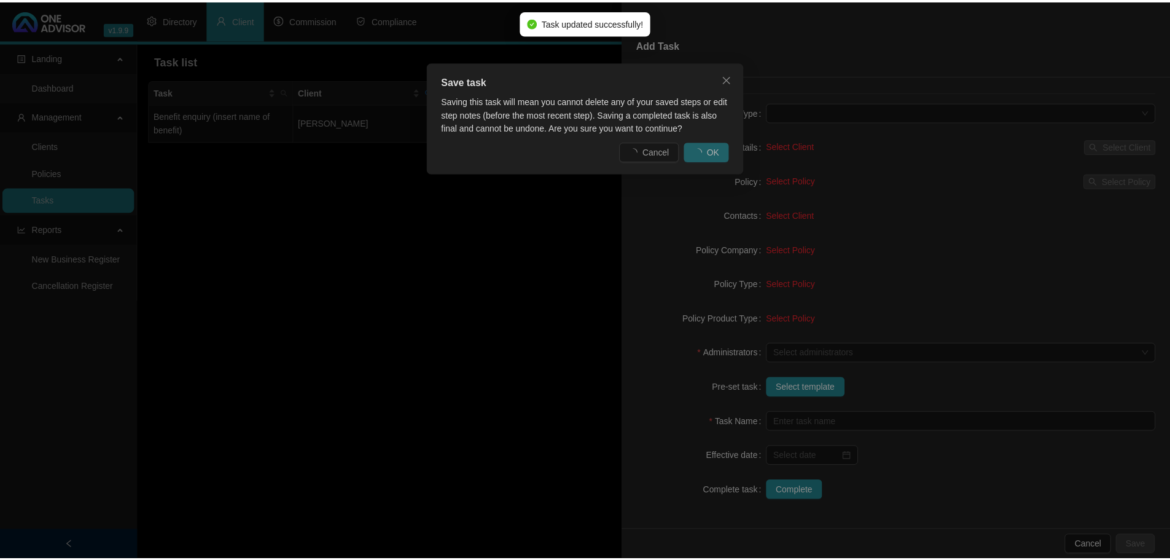
scroll to position [26, 0]
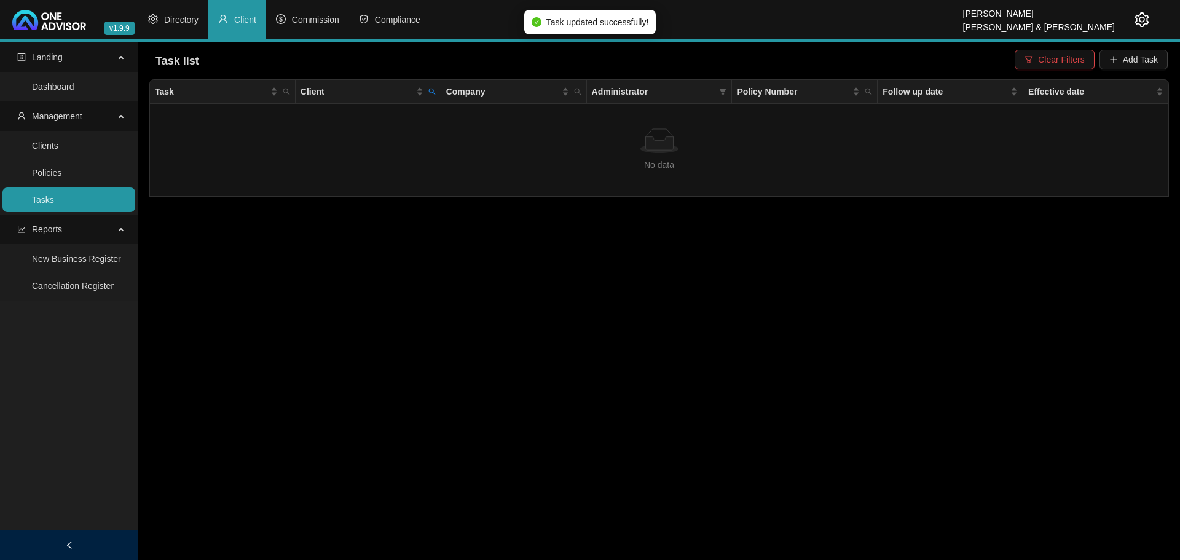
click at [442, 206] on main "Landing Dashboard Management Clients Policies Tasks Reports New Business Regist…" at bounding box center [590, 300] width 1180 height 517
click at [1065, 54] on span "Clear Filters" at bounding box center [1061, 60] width 46 height 14
